Goal: Information Seeking & Learning: Check status

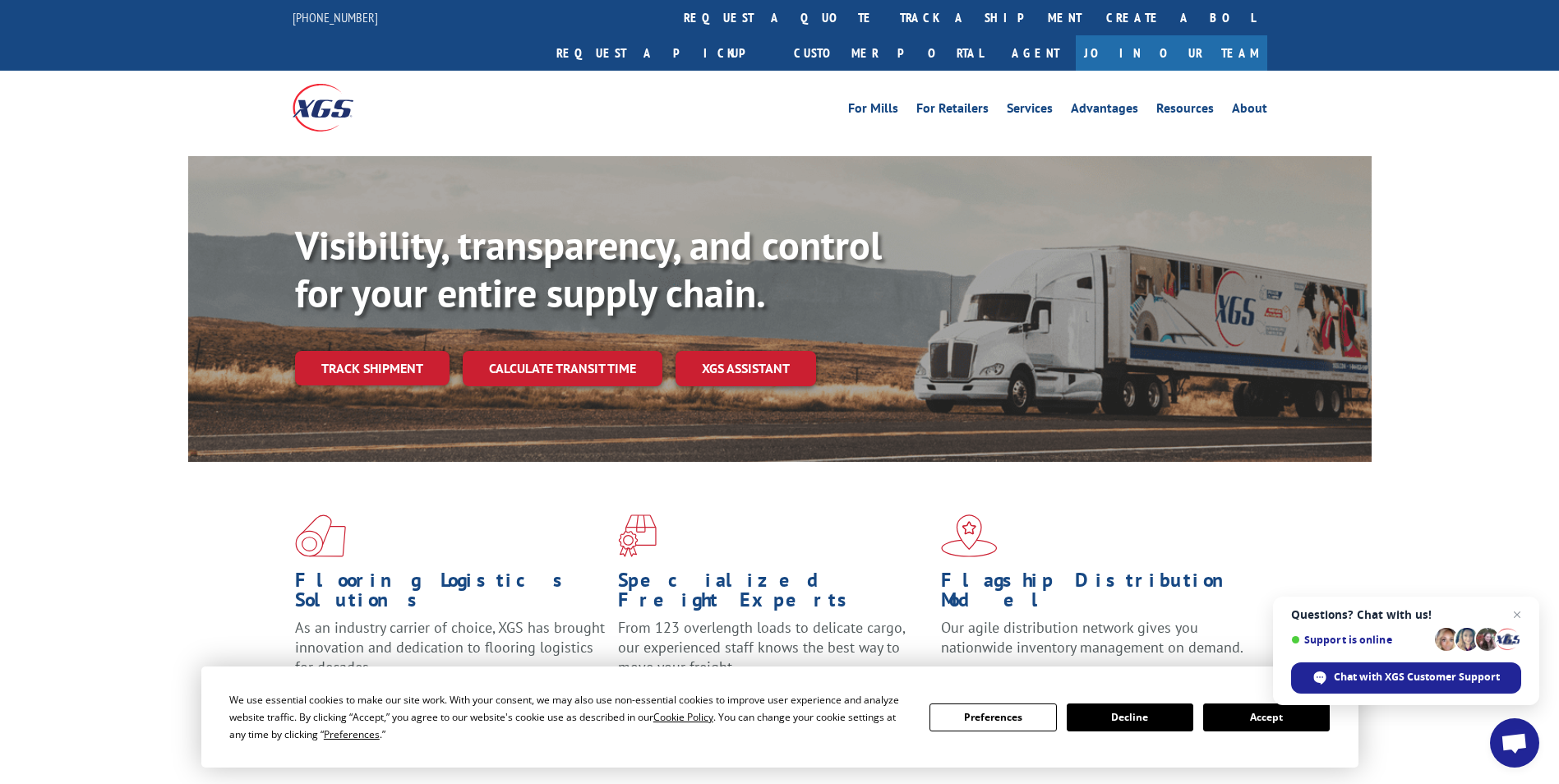
click at [1259, 712] on button "Accept" at bounding box center [1266, 717] width 126 height 28
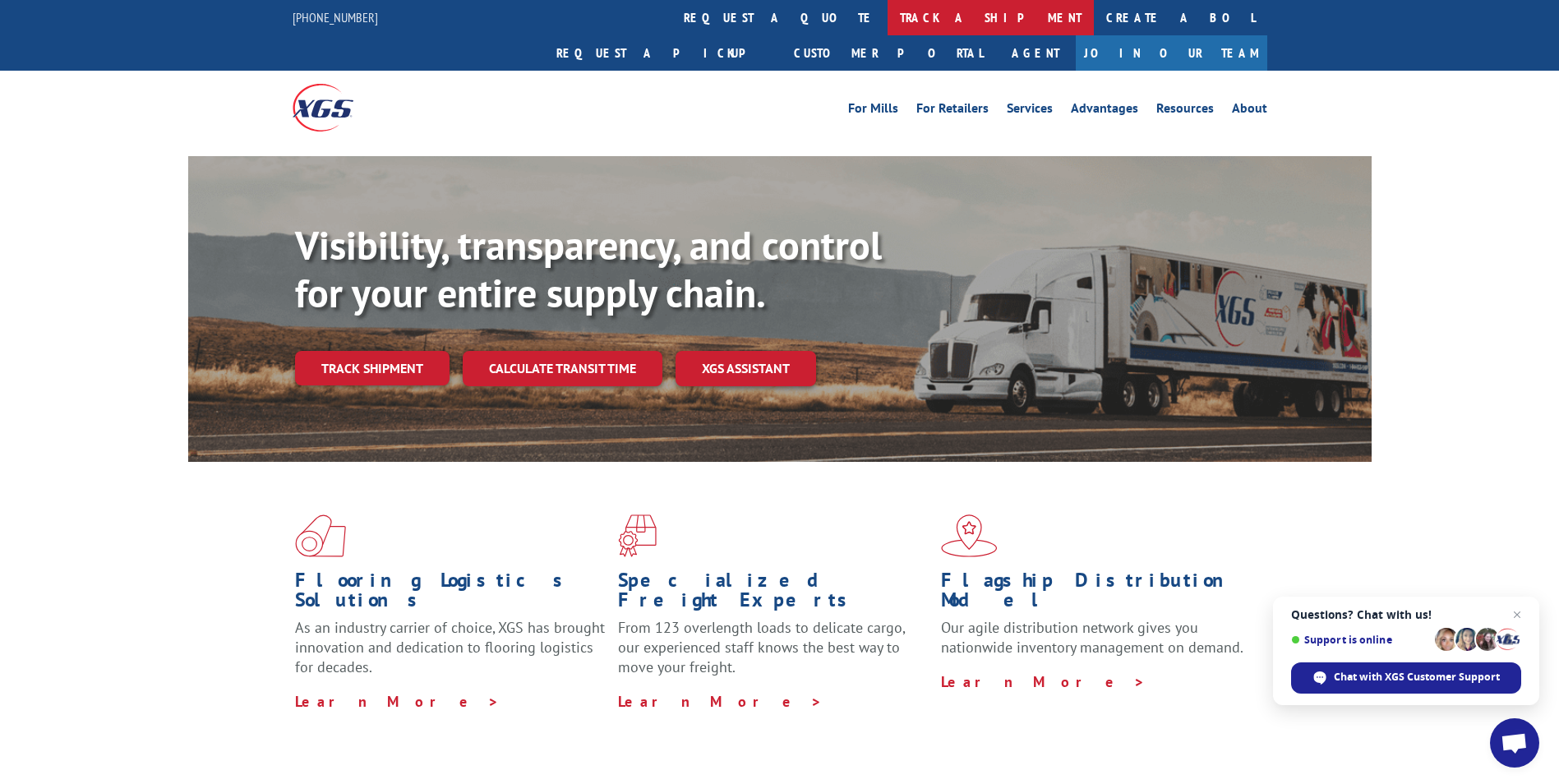
click at [888, 27] on link "track a shipment" at bounding box center [990, 17] width 206 height 35
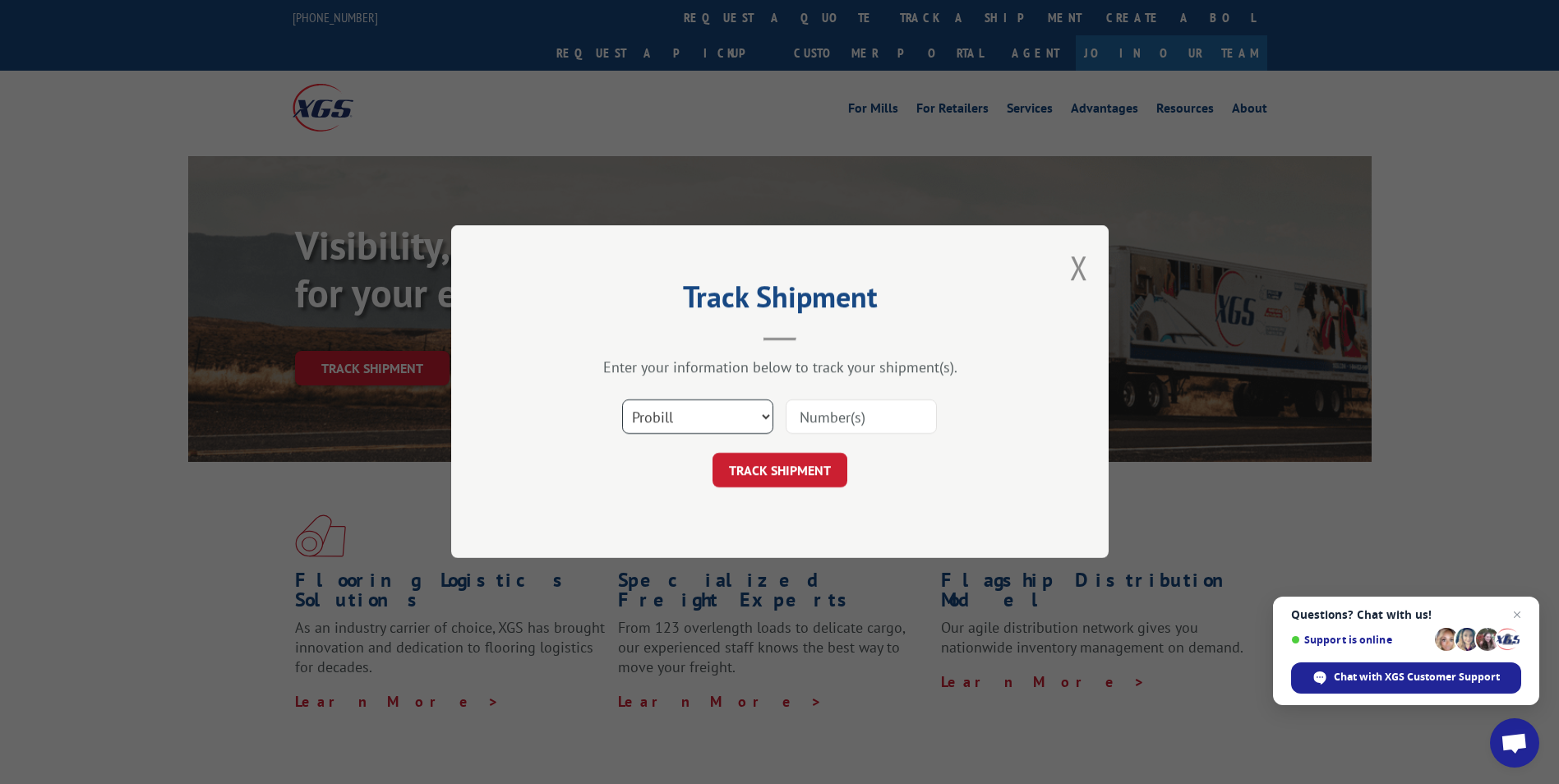
click at [664, 419] on select "Select category... Probill BOL PO" at bounding box center [697, 418] width 151 height 34
select select "po"
click at [622, 401] on select "Select category... Probill BOL PO" at bounding box center [697, 418] width 151 height 34
click at [816, 403] on input at bounding box center [860, 418] width 151 height 34
paste input "PO #41517614"
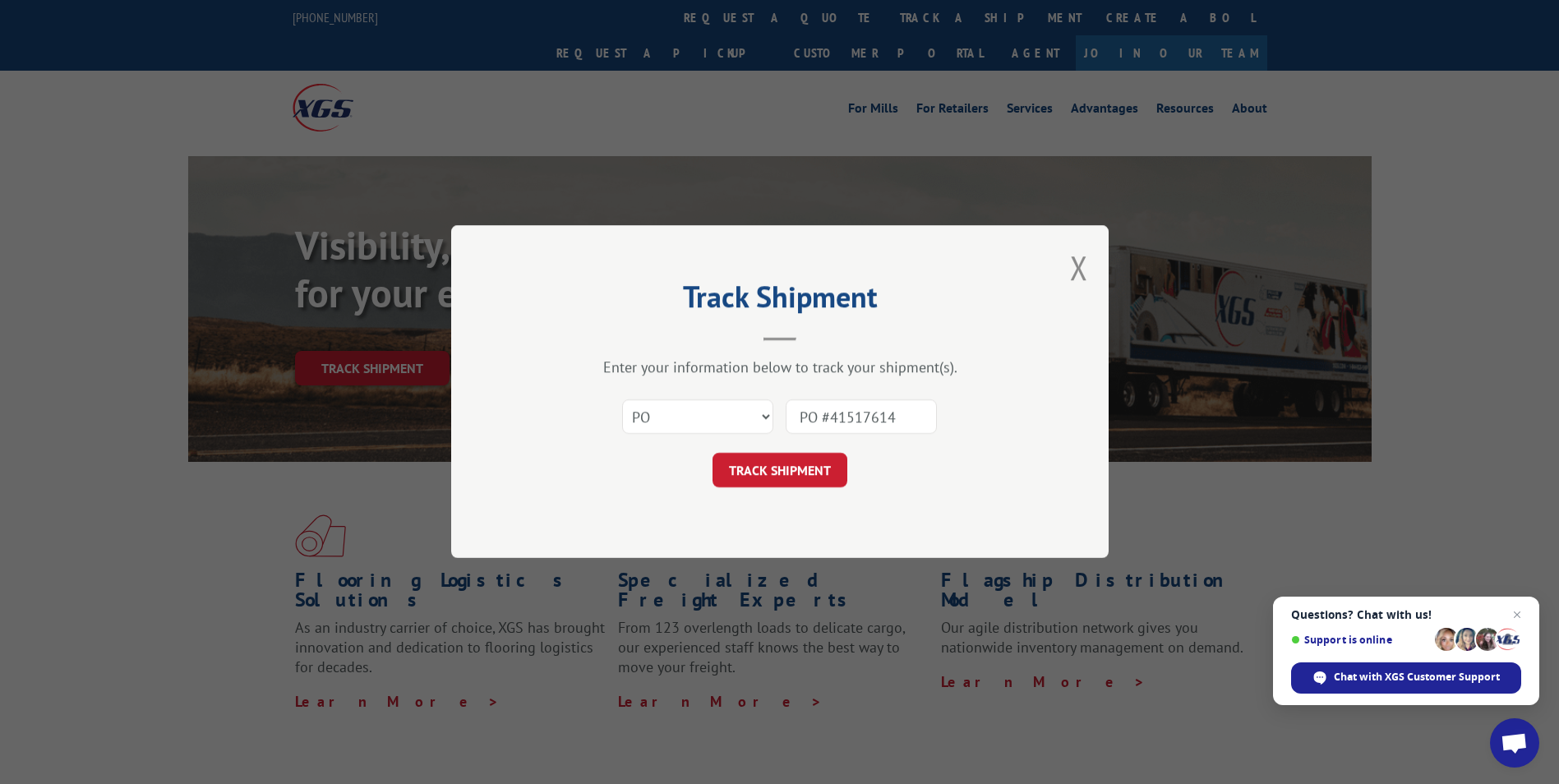
drag, startPoint x: 837, startPoint y: 410, endPoint x: 701, endPoint y: 412, distance: 136.0
click at [701, 412] on div "Select category... Probill BOL PO PO #41517614" at bounding box center [780, 417] width 493 height 54
type input "41517614"
click at [712, 454] on button "TRACK SHIPMENT" at bounding box center [780, 471] width 135 height 34
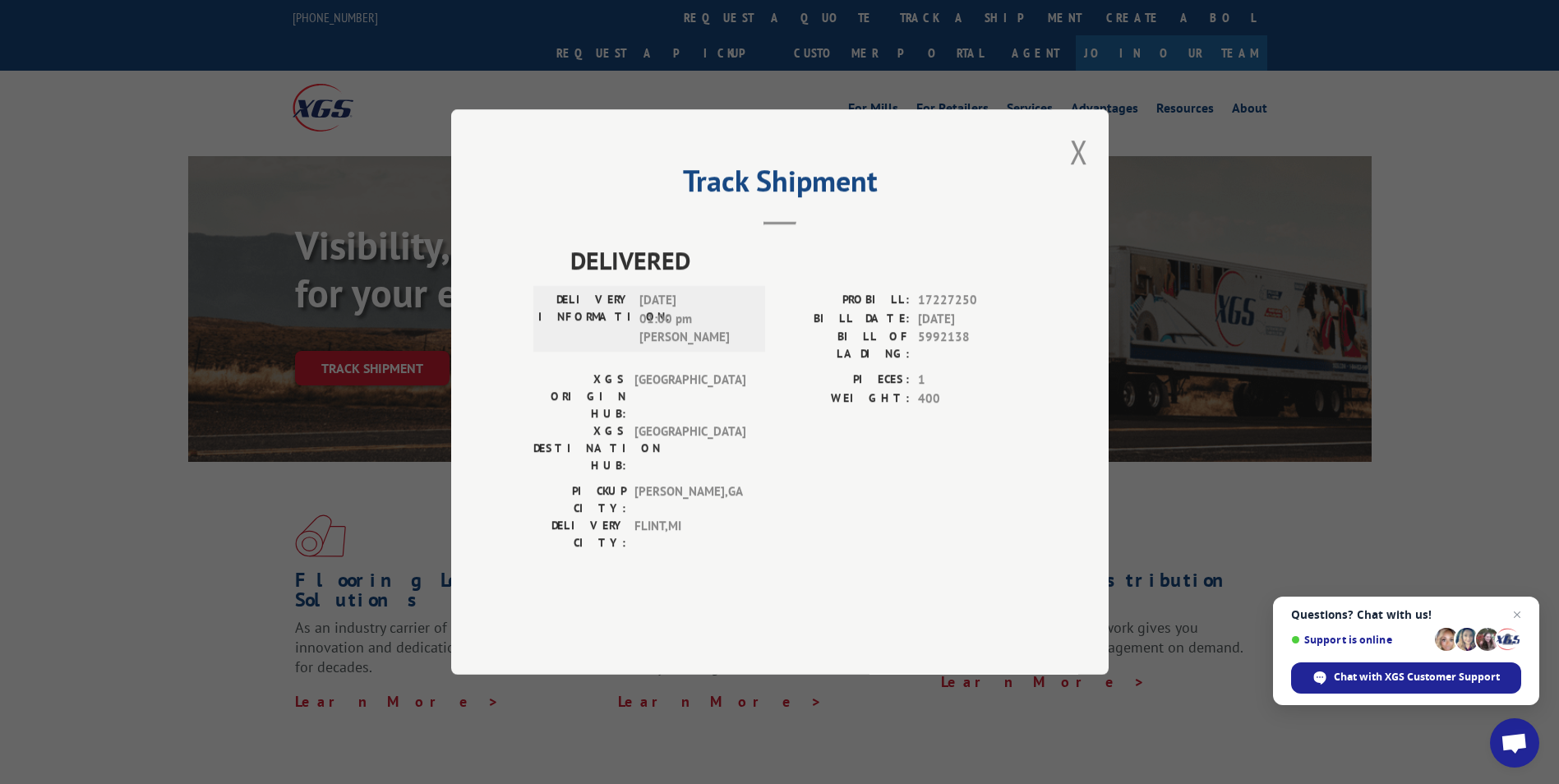
click at [1066, 197] on div "Track Shipment DELIVERED DELIVERY INFORMATION: [DATE] 01:00 pm [PERSON_NAME]: 1…" at bounding box center [780, 391] width 657 height 565
click at [1070, 174] on button "Close modal" at bounding box center [1079, 152] width 18 height 44
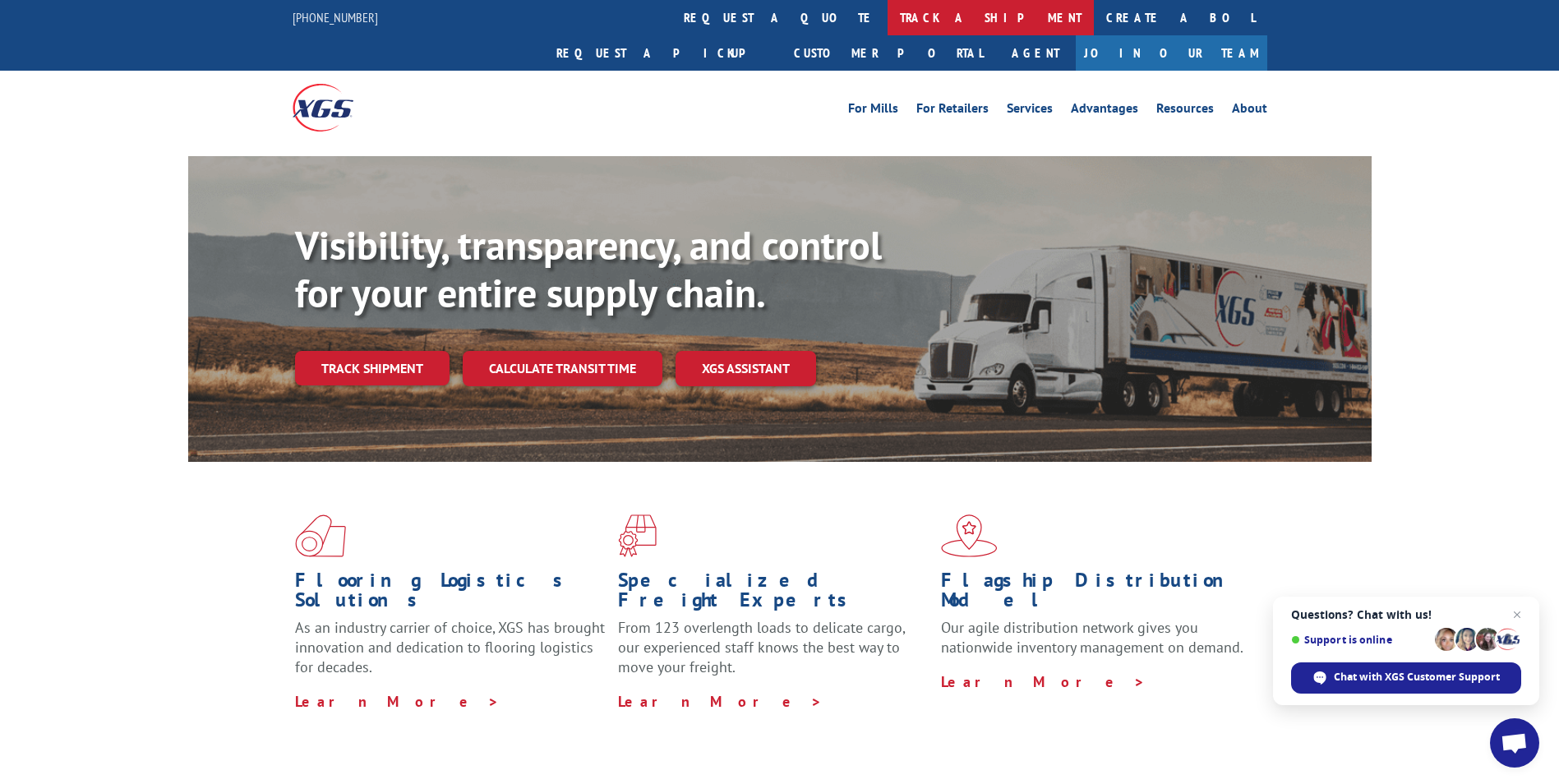
click at [888, 24] on link "track a shipment" at bounding box center [990, 17] width 206 height 35
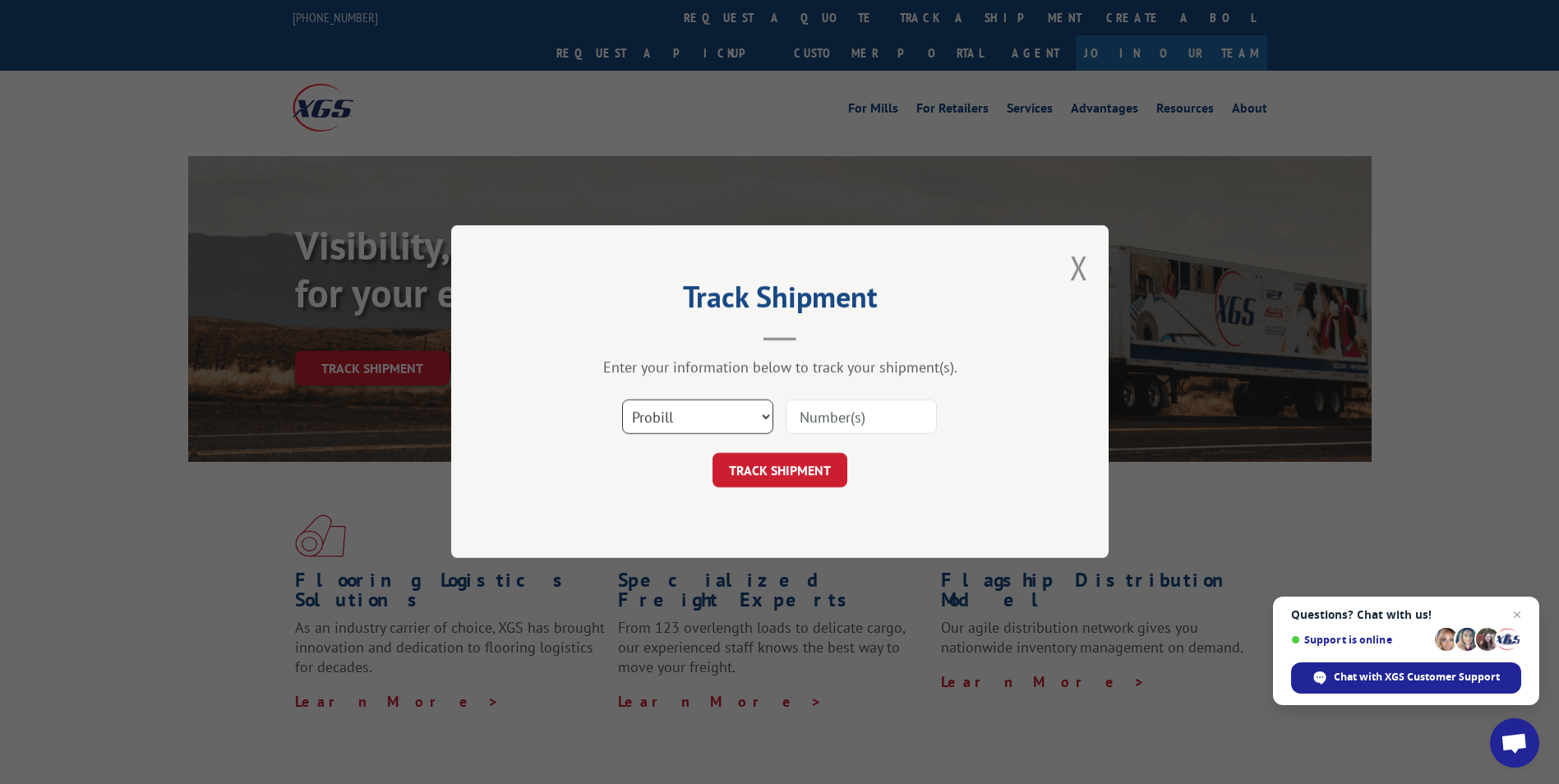
click at [689, 419] on select "Select category... Probill BOL PO" at bounding box center [697, 418] width 151 height 34
select select "po"
click at [622, 401] on select "Select category... Probill BOL PO" at bounding box center [697, 418] width 151 height 34
click at [819, 411] on input at bounding box center [860, 418] width 151 height 34
paste input "41517710"
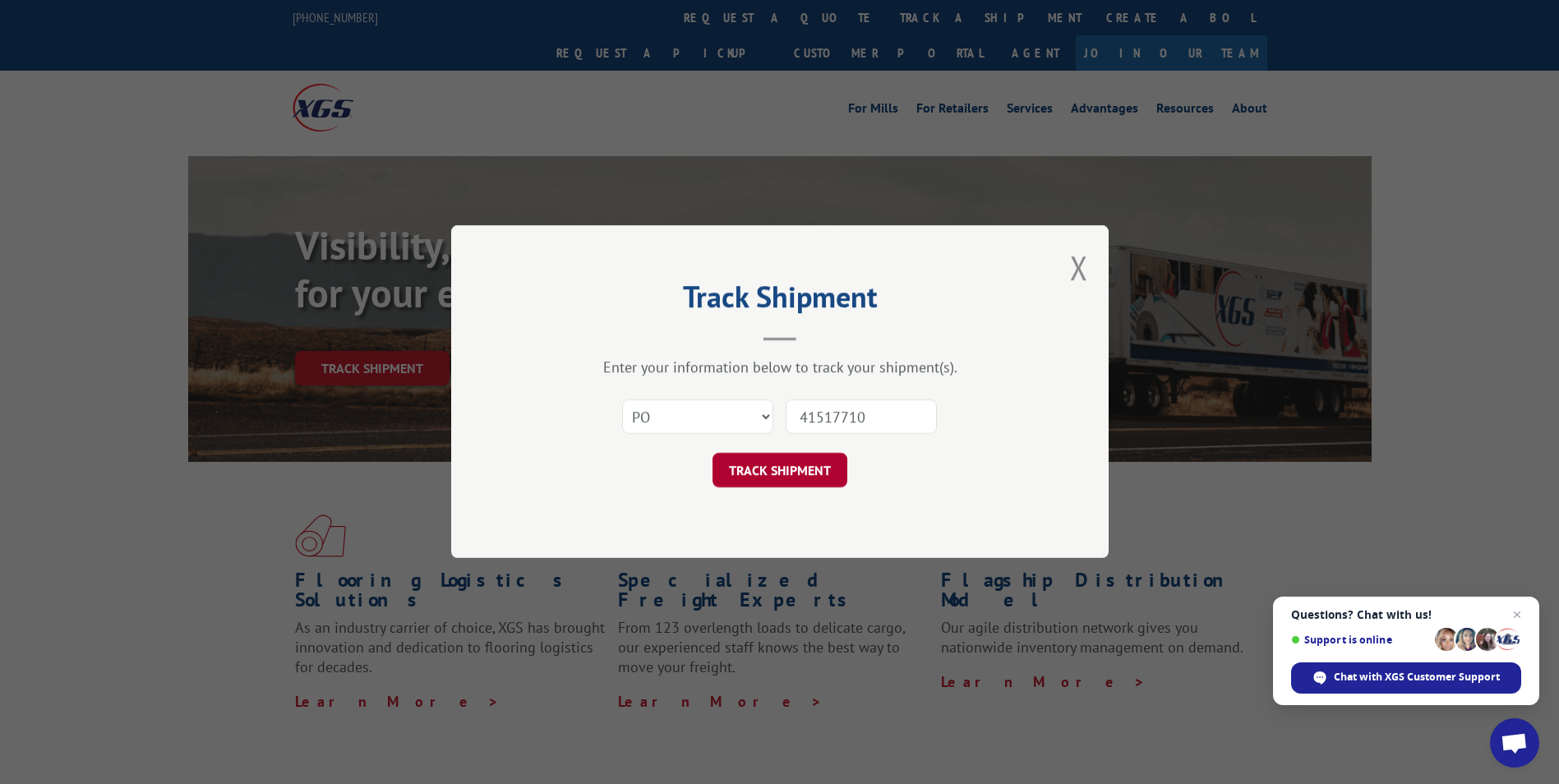
type input "41517710"
click at [748, 468] on button "TRACK SHIPMENT" at bounding box center [780, 471] width 135 height 34
